Goal: Complete application form

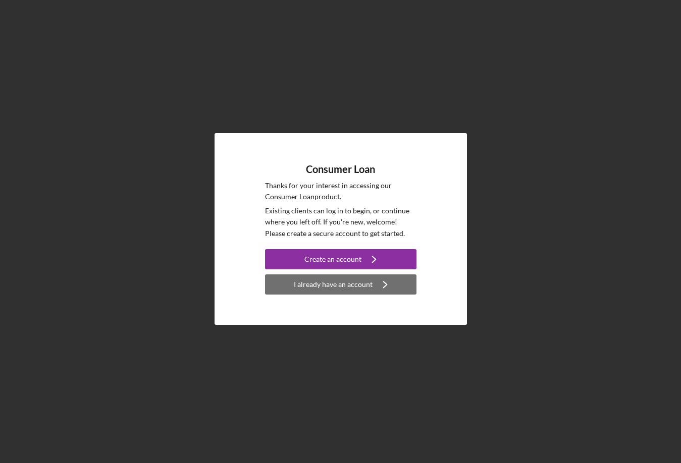
click at [371, 279] on button "I already have an account Icon/Navigate" at bounding box center [340, 284] width 151 height 20
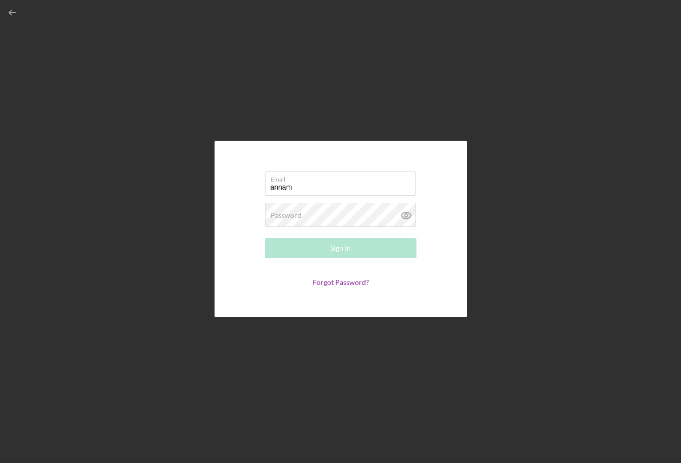
type input "[EMAIL_ADDRESS][DOMAIN_NAME]"
click at [341, 213] on div "Password Required" at bounding box center [340, 215] width 151 height 25
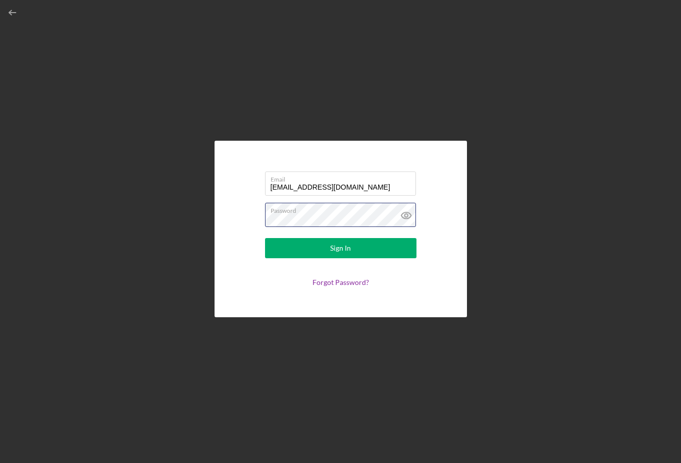
click at [265, 238] on button "Sign In" at bounding box center [340, 248] width 151 height 20
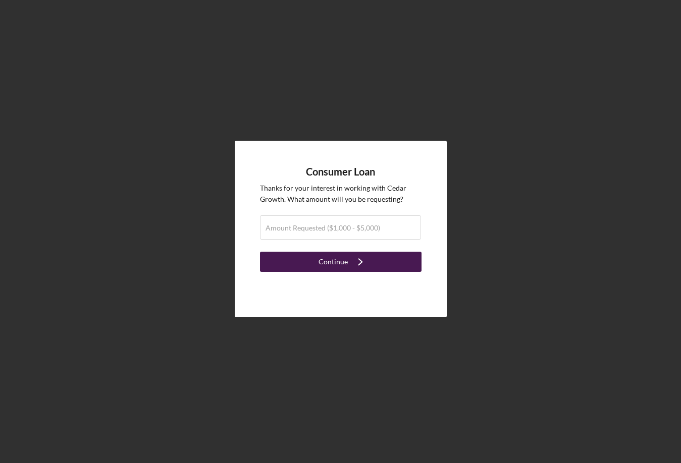
click at [329, 266] on div "Continue" at bounding box center [332, 262] width 29 height 20
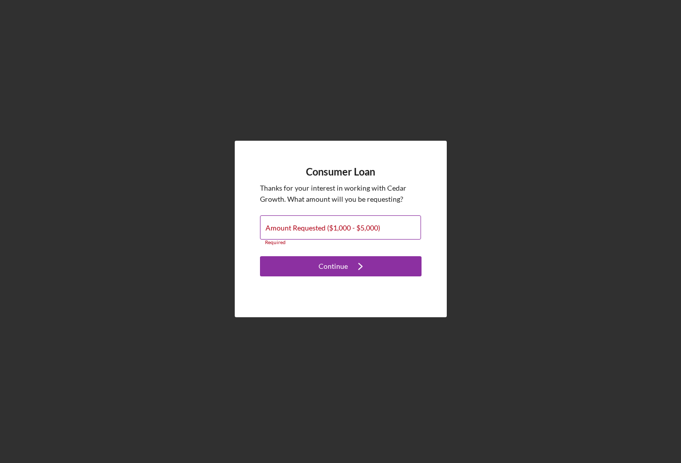
click at [316, 233] on input "Amount Requested ($1,000 - $5,000)" at bounding box center [340, 227] width 161 height 24
type input "$1,000"
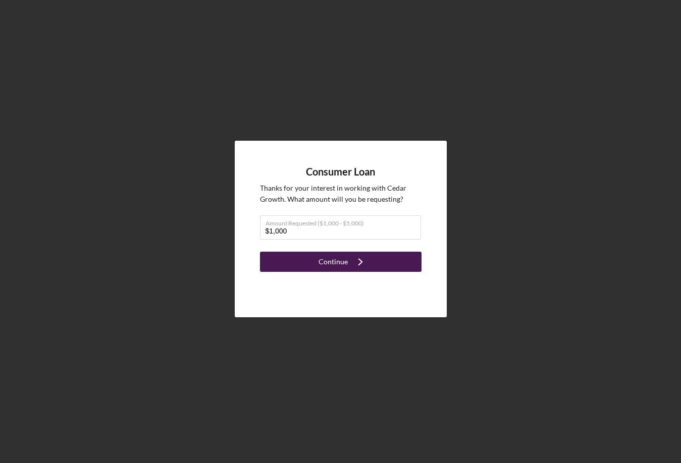
click at [342, 261] on div "Continue" at bounding box center [332, 262] width 29 height 20
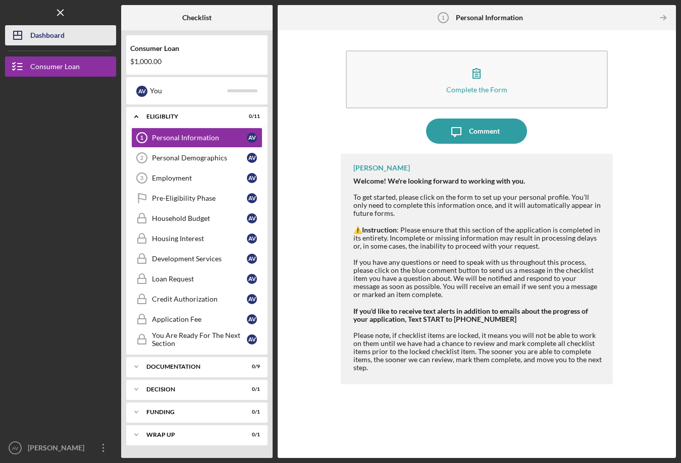
click at [61, 35] on div "Dashboard" at bounding box center [47, 36] width 34 height 23
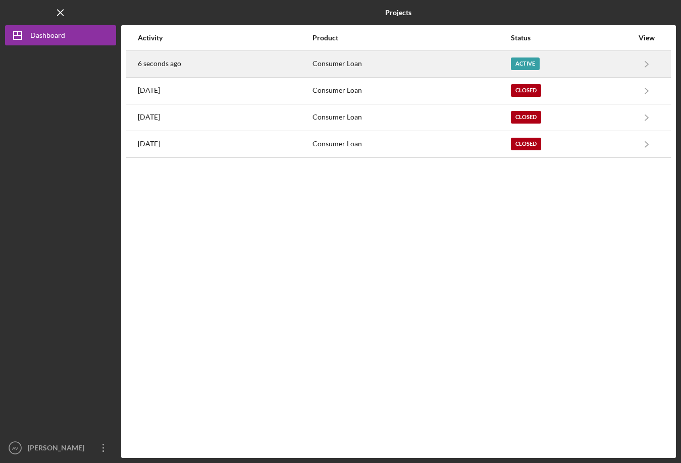
click at [164, 62] on time "6 seconds ago" at bounding box center [159, 64] width 43 height 8
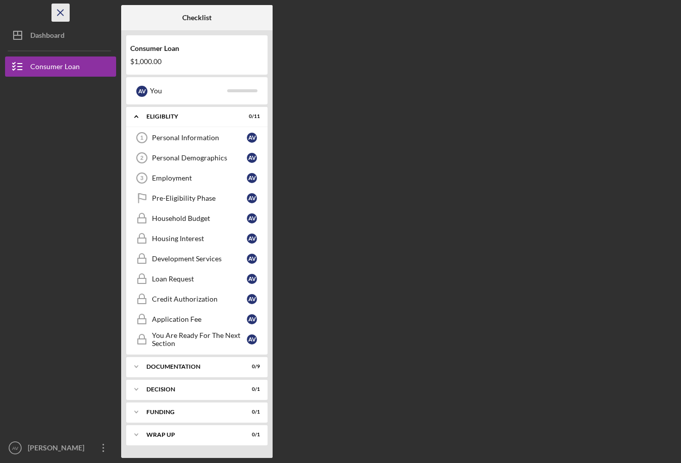
click at [62, 17] on icon "Icon/Menu Close" at bounding box center [60, 13] width 23 height 23
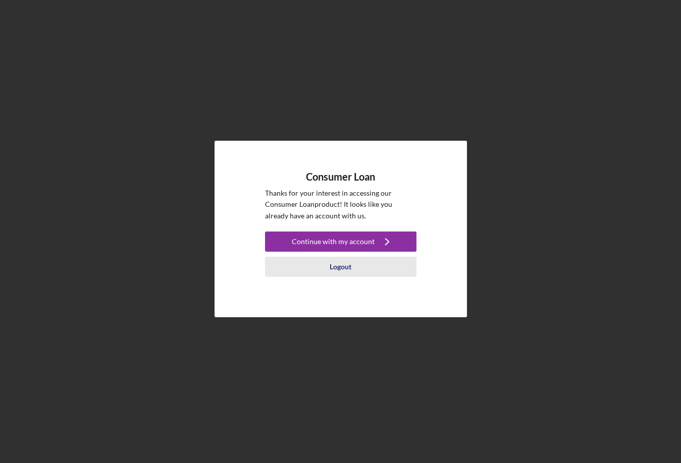
click at [339, 270] on div "Logout" at bounding box center [340, 267] width 22 height 20
